Goal: Task Accomplishment & Management: Manage account settings

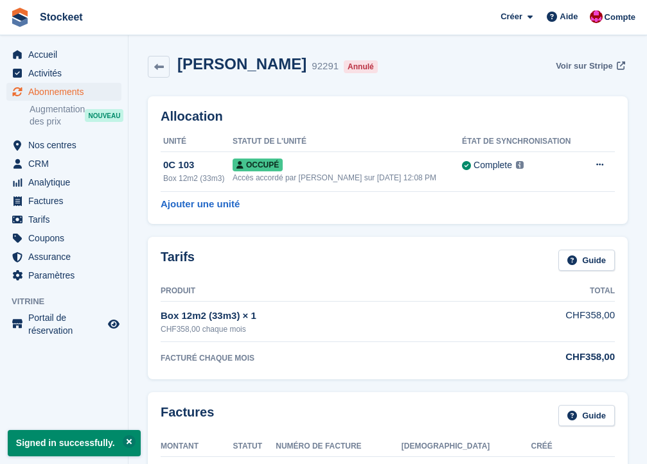
click at [584, 69] on span "Voir sur Stripe" at bounding box center [584, 66] width 57 height 13
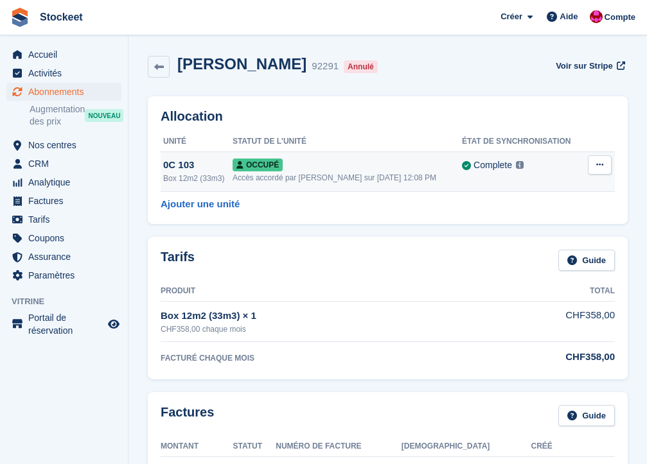
click at [208, 174] on div "Box 12m2 (33m3)" at bounding box center [197, 179] width 69 height 12
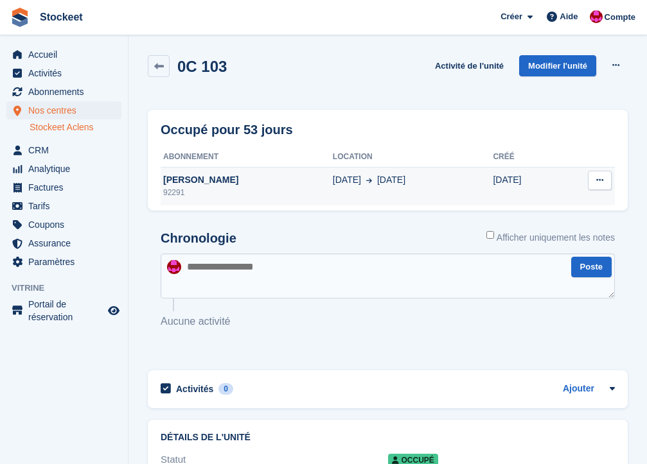
click at [597, 182] on icon at bounding box center [599, 180] width 7 height 8
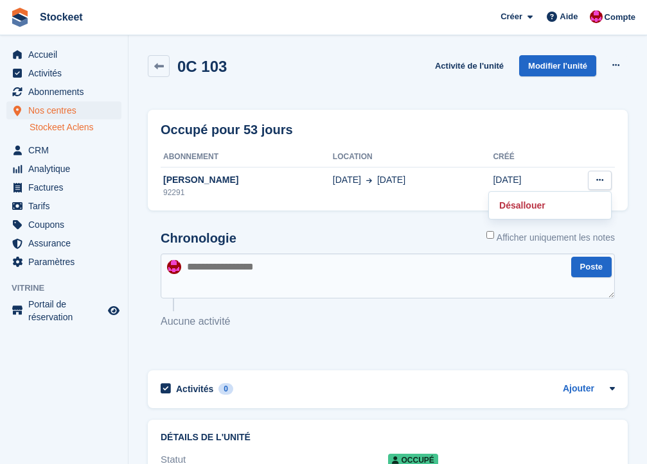
click at [304, 234] on div "Chronologie Afficher uniquement les notes" at bounding box center [388, 242] width 454 height 22
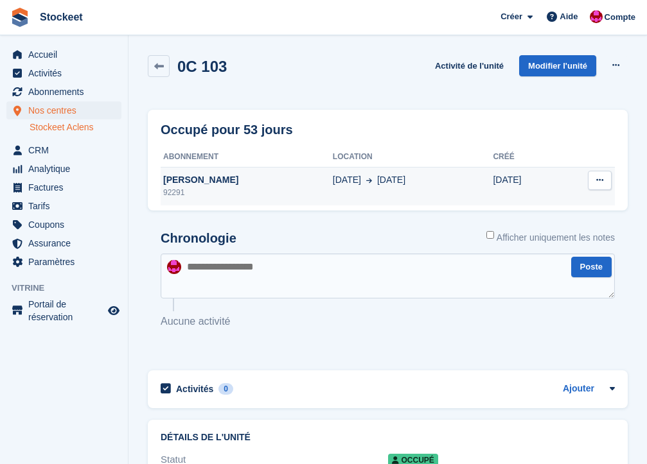
click at [272, 179] on div "Humbert Stella" at bounding box center [247, 179] width 172 height 13
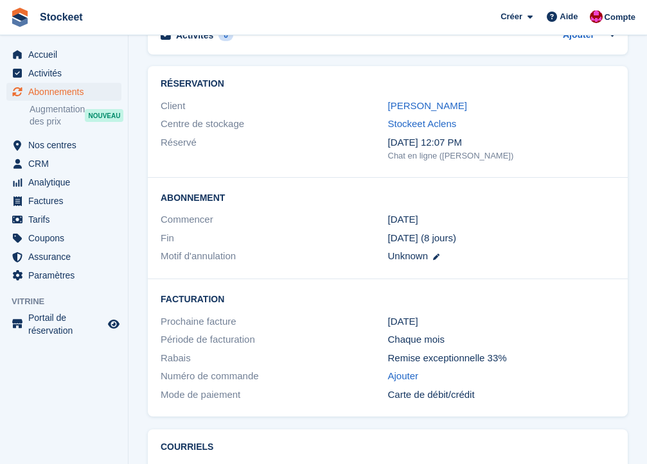
scroll to position [965, 0]
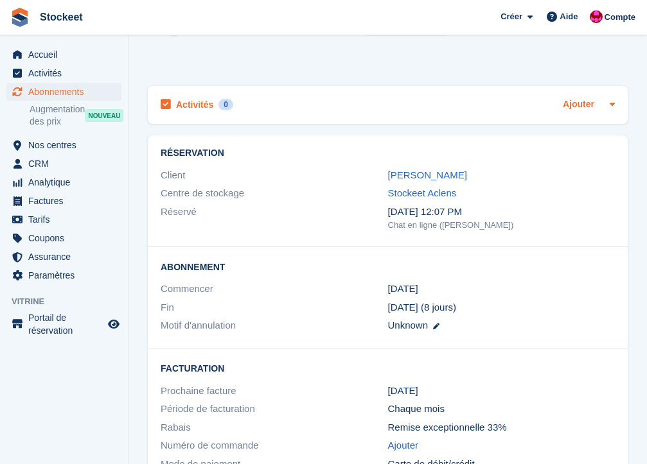
click at [576, 98] on link "Ajouter" at bounding box center [578, 105] width 31 height 15
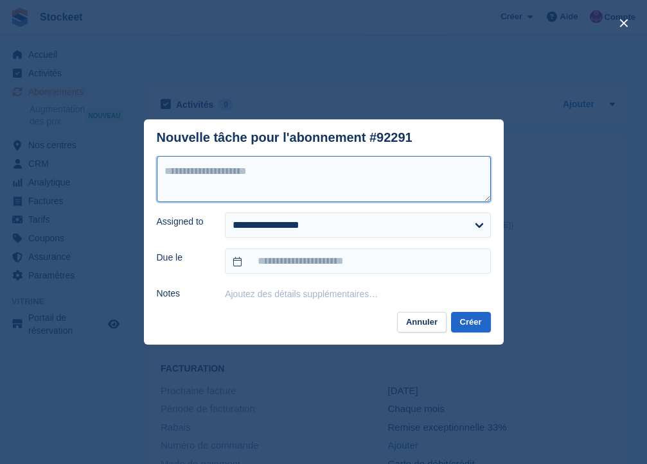
click at [310, 186] on textarea at bounding box center [324, 179] width 334 height 46
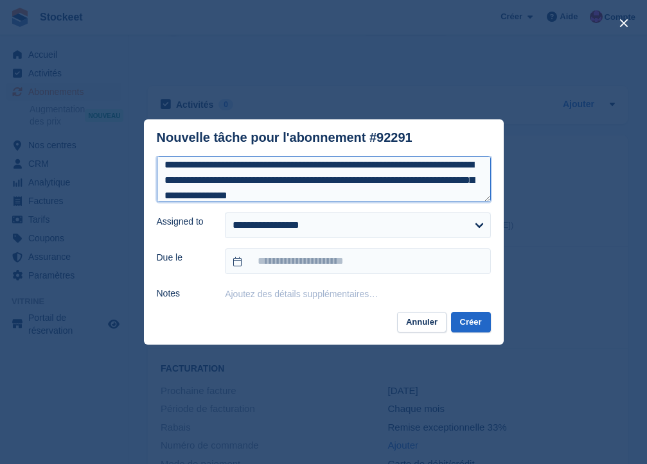
scroll to position [6, 0]
type textarea "**********"
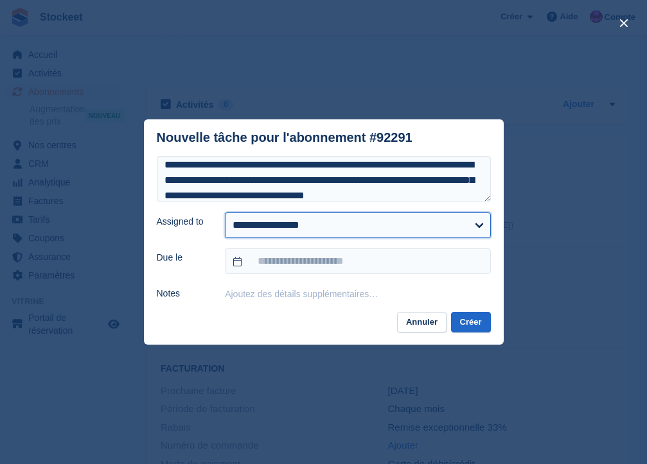
select select "****"
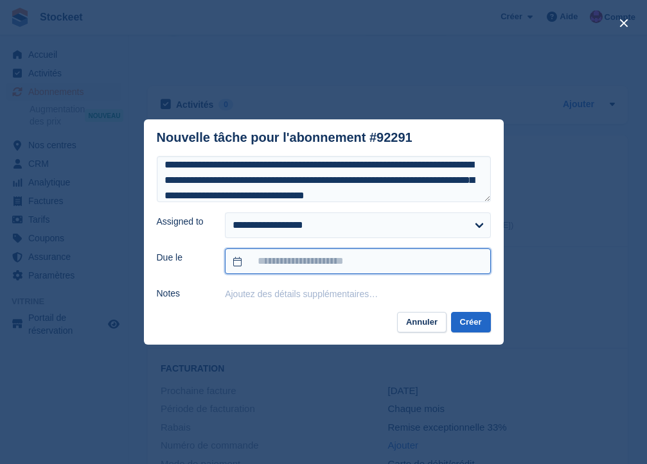
click at [297, 269] on input "text" at bounding box center [357, 262] width 265 height 26
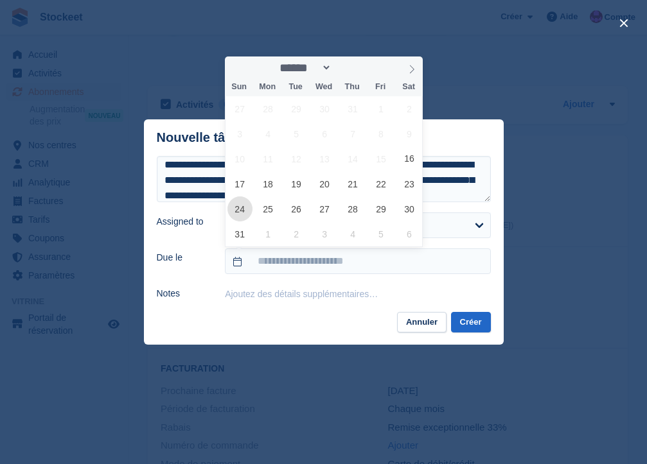
click at [244, 207] on span "24" at bounding box center [239, 209] width 25 height 25
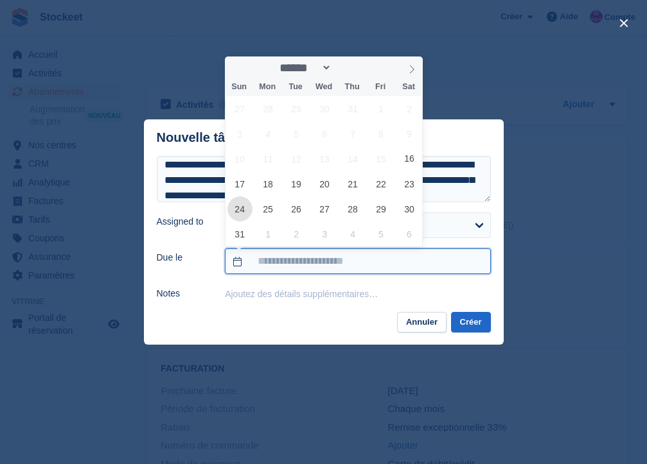
type input "**********"
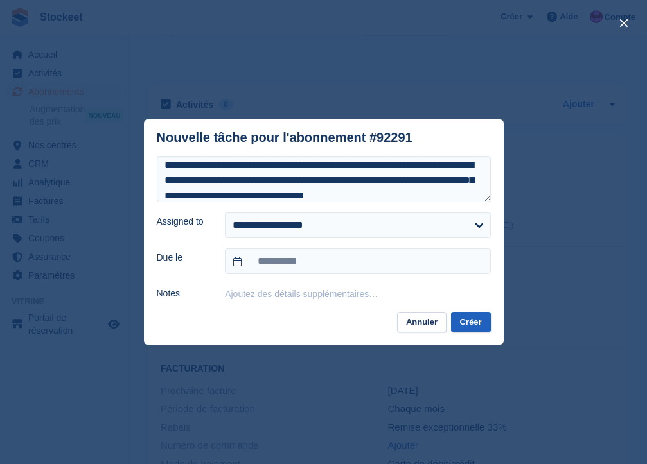
click at [457, 320] on button "Créer" at bounding box center [471, 322] width 40 height 21
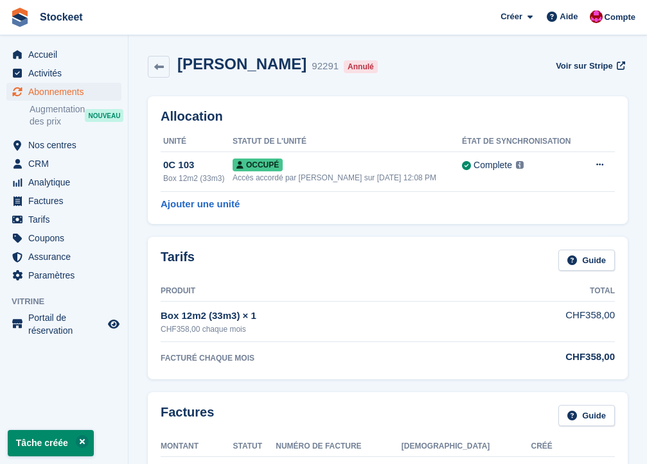
scroll to position [0, 0]
click at [59, 53] on span "Accueil" at bounding box center [66, 55] width 77 height 18
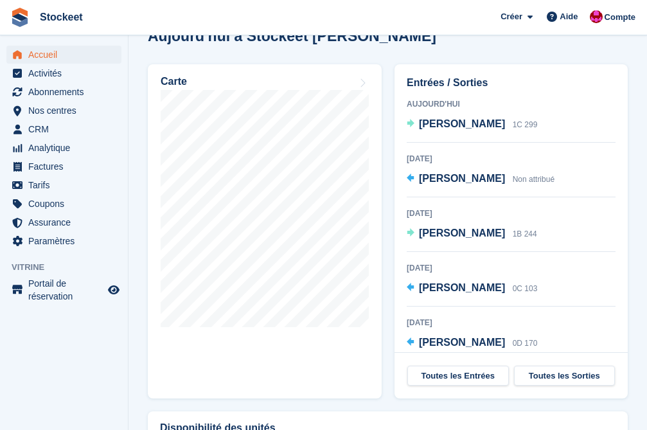
scroll to position [529, 0]
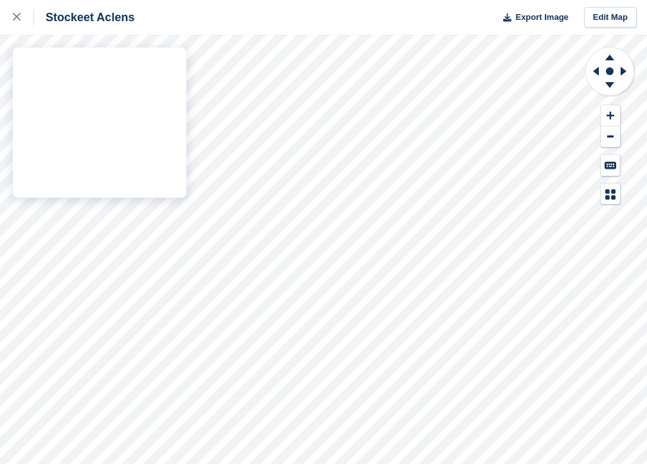
click at [103, 163] on div "Stockeet Aclens Export Image Edit Map" at bounding box center [323, 232] width 647 height 464
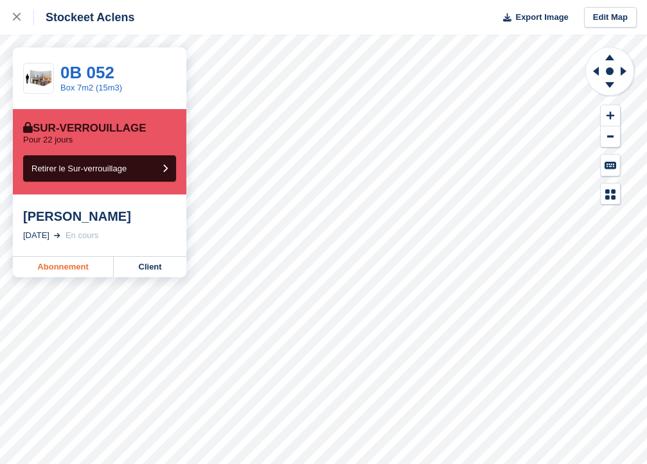
click at [54, 263] on link "Abonnement" at bounding box center [63, 267] width 101 height 21
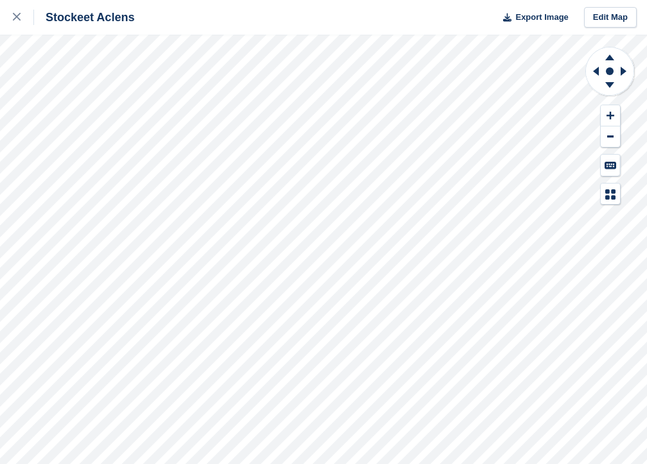
click at [143, 193] on div "Stockeet Aclens Export Image Edit Map" at bounding box center [323, 232] width 647 height 464
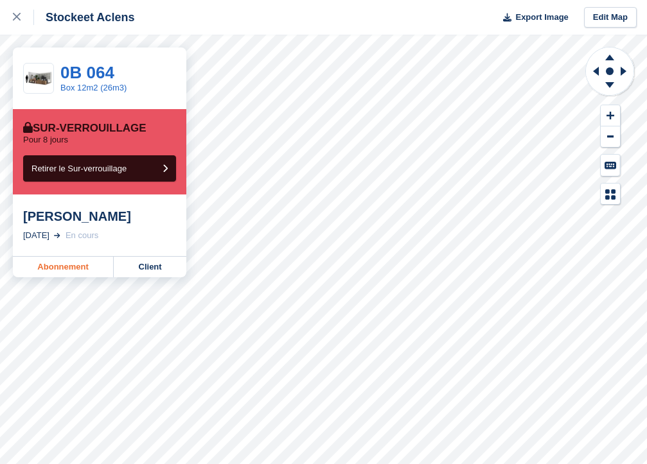
click at [59, 274] on link "Abonnement" at bounding box center [63, 267] width 101 height 21
click at [63, 266] on link "Abonnement" at bounding box center [63, 267] width 101 height 21
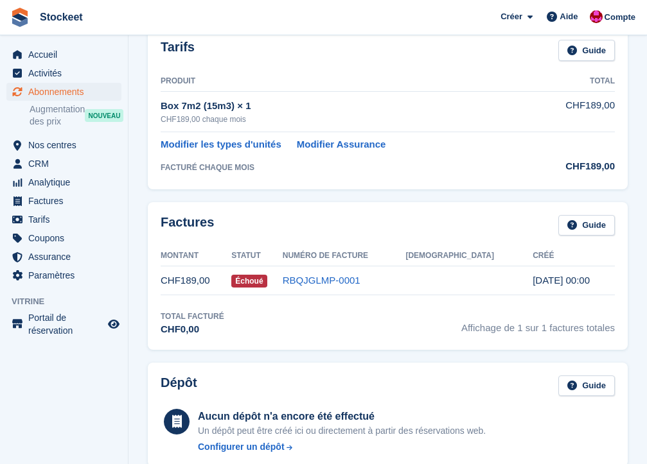
scroll to position [209, 0]
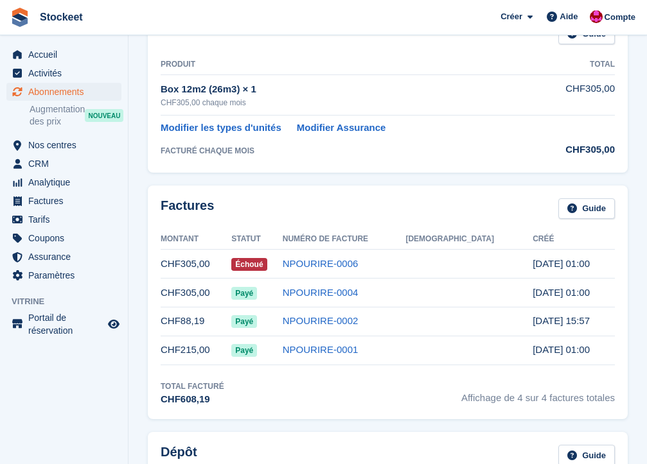
scroll to position [227, 0]
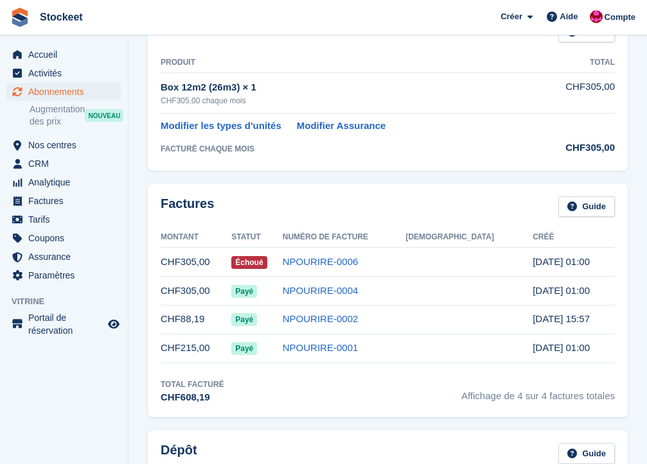
click at [360, 266] on td "NPOURIRE-0006" at bounding box center [344, 262] width 123 height 29
click at [352, 258] on link "NPOURIRE-0006" at bounding box center [321, 261] width 76 height 11
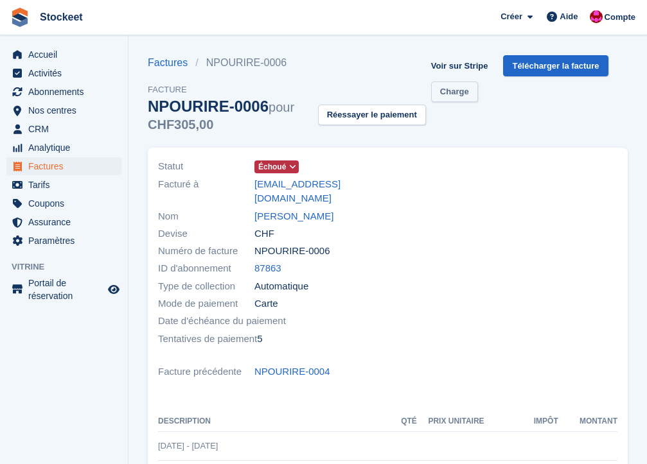
click at [451, 99] on link "Charge" at bounding box center [454, 92] width 47 height 21
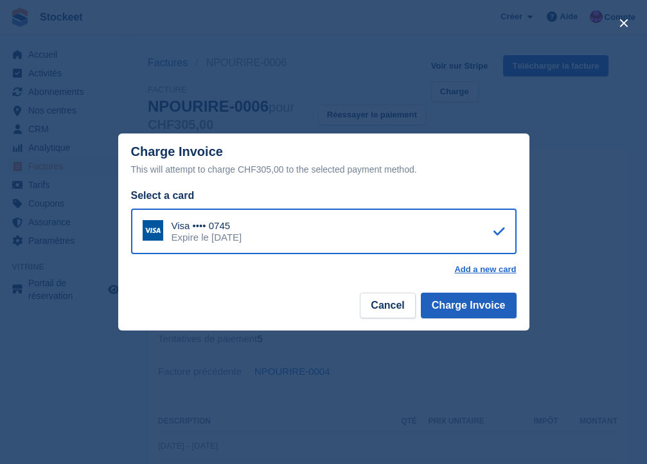
click at [466, 312] on button "Charge Invoice" at bounding box center [469, 306] width 96 height 26
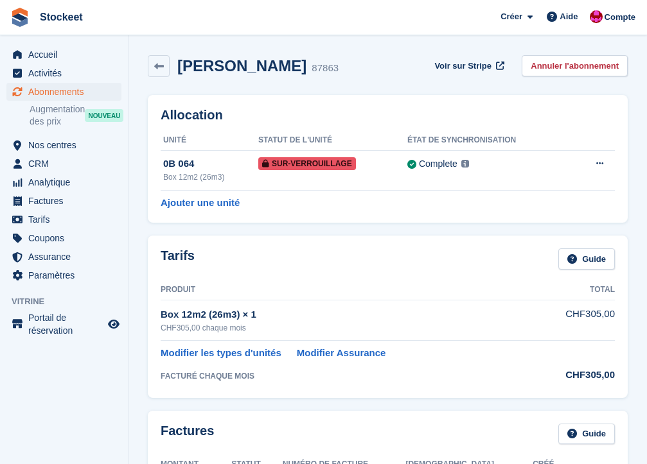
scroll to position [227, 0]
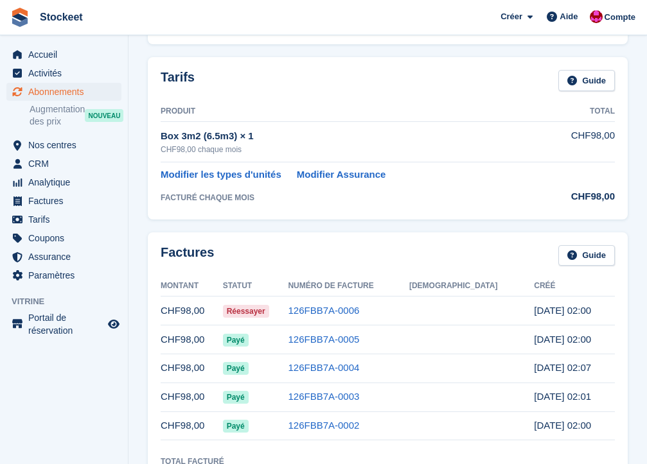
scroll to position [225, 0]
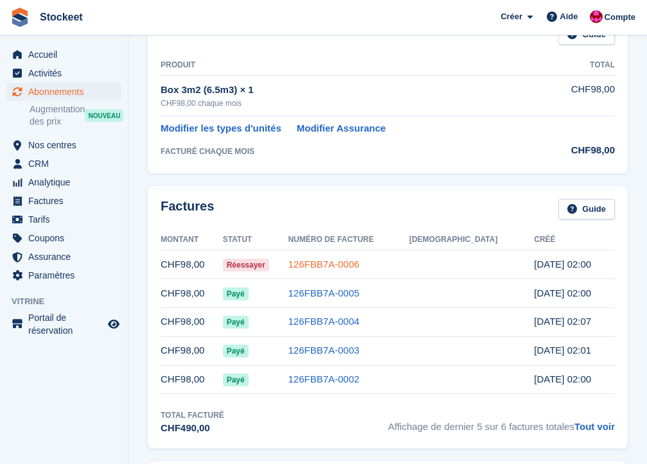
click at [359, 261] on link "126FBB7A-0006" at bounding box center [323, 264] width 71 height 11
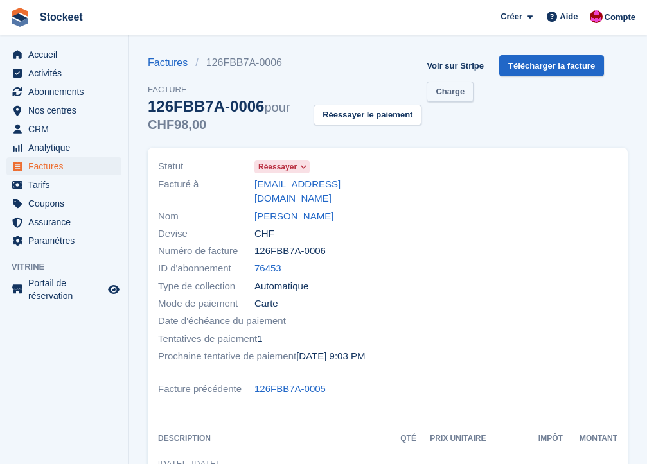
click at [461, 100] on link "Charge" at bounding box center [450, 92] width 47 height 21
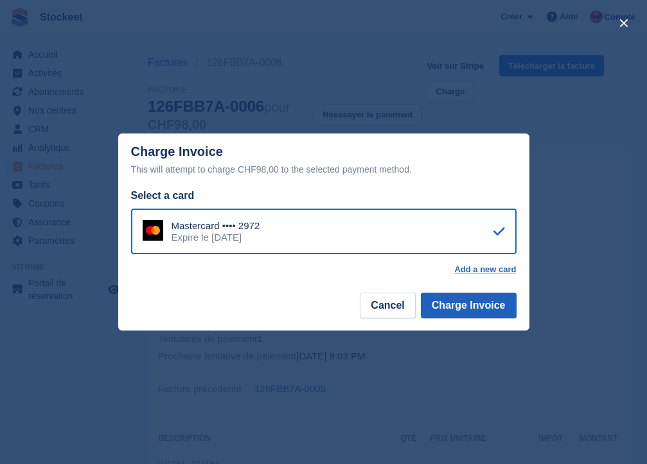
click at [455, 310] on button "Charge Invoice" at bounding box center [469, 306] width 96 height 26
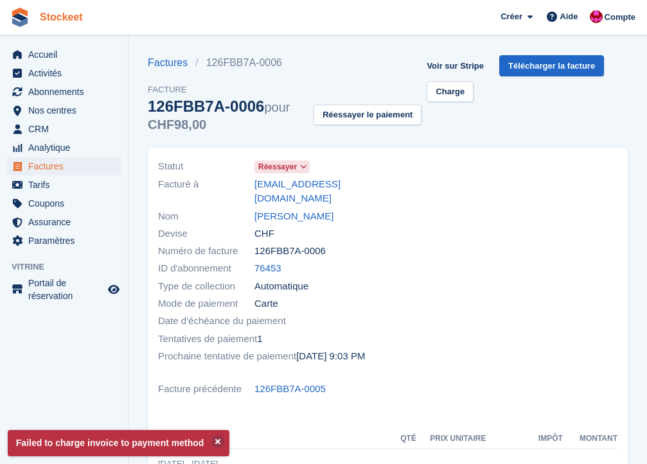
click at [59, 15] on link "Stockeet" at bounding box center [61, 16] width 53 height 21
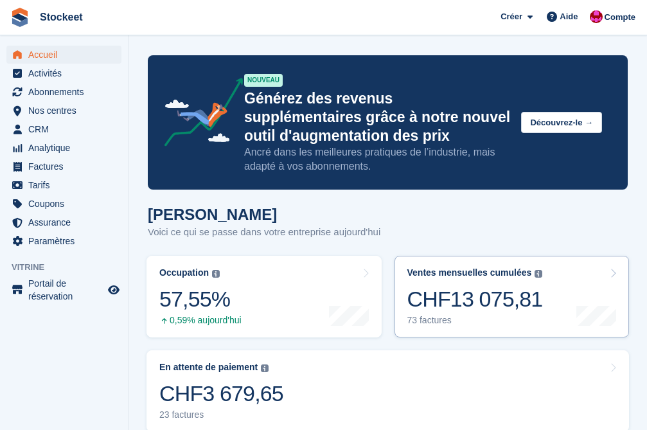
click at [463, 300] on div "CHF13 075,81" at bounding box center [475, 299] width 136 height 26
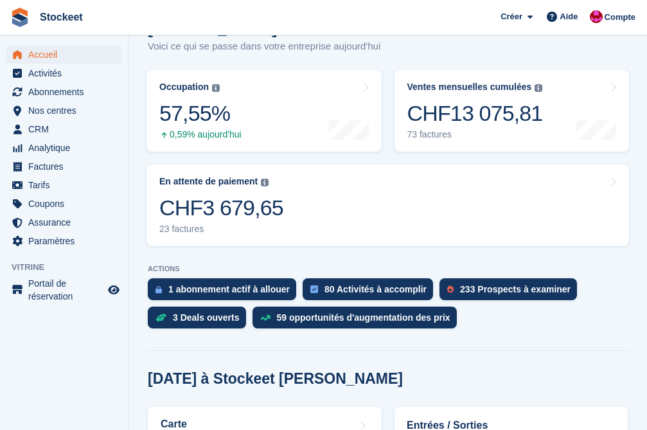
scroll to position [190, 0]
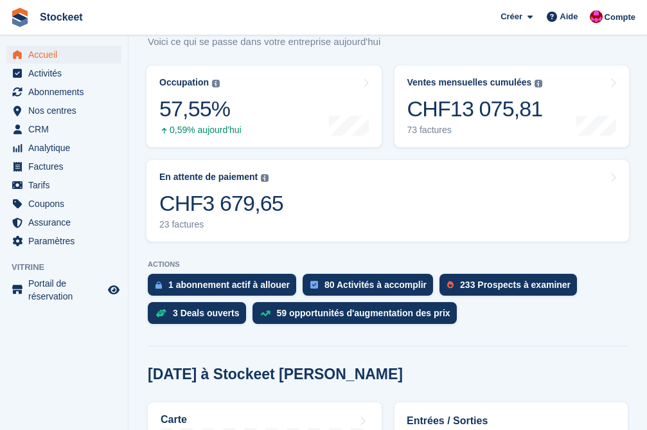
click at [383, 220] on link "En attente de paiement Le solde total impayé sur toutes les factures ouvertes. …" at bounding box center [387, 201] width 482 height 82
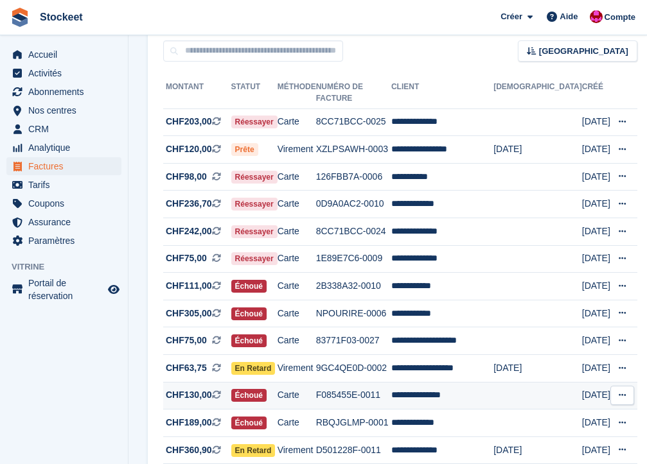
scroll to position [116, 0]
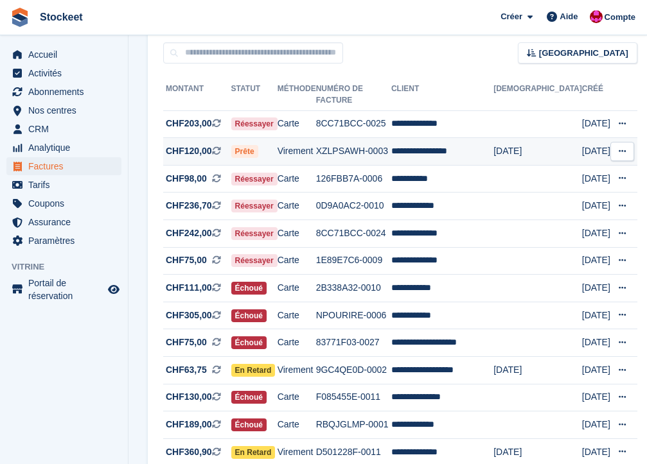
click at [391, 139] on td "XZLPSAWH-0003" at bounding box center [353, 152] width 75 height 28
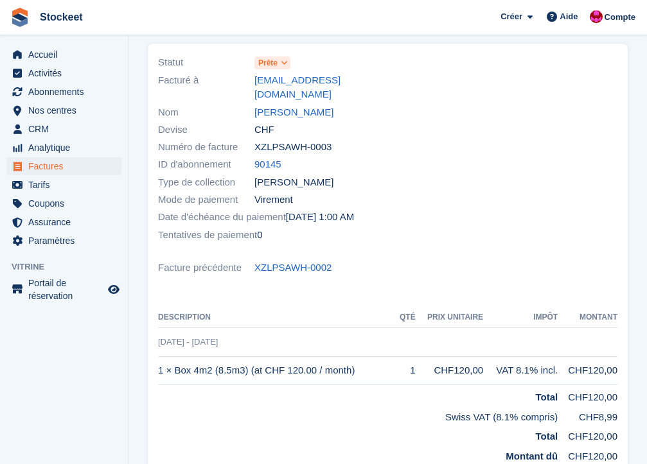
scroll to position [86, 0]
click at [299, 106] on link "[PERSON_NAME]" at bounding box center [293, 113] width 79 height 15
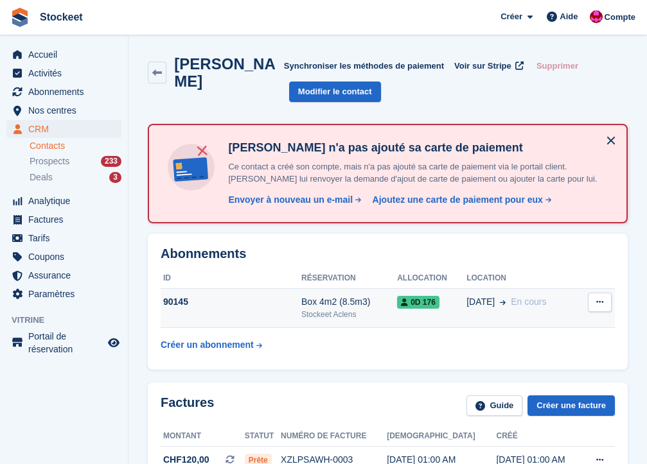
click at [257, 295] on div "90145" at bounding box center [231, 301] width 141 height 13
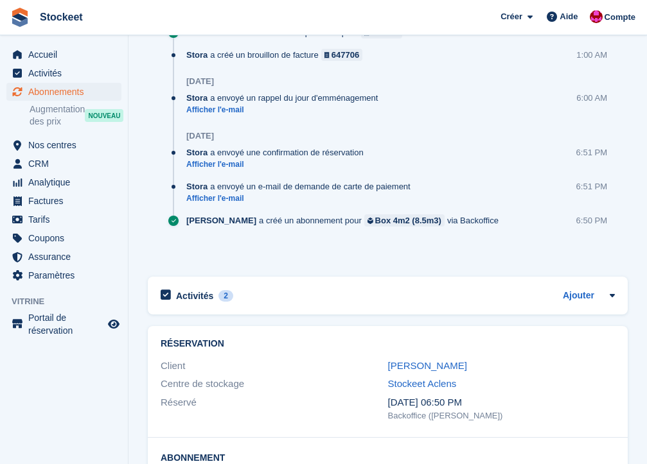
scroll to position [958, 0]
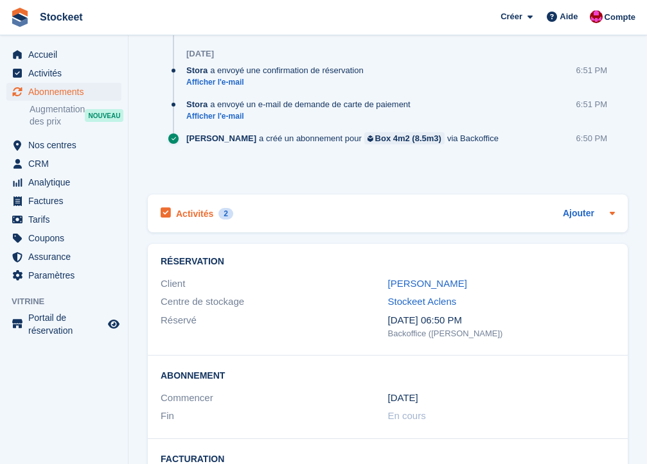
click at [200, 205] on div "Activités 2" at bounding box center [197, 213] width 73 height 17
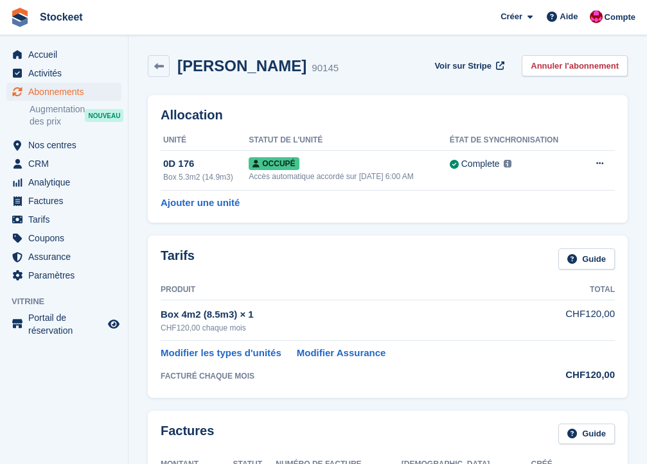
scroll to position [0, 0]
